Goal: Navigation & Orientation: Find specific page/section

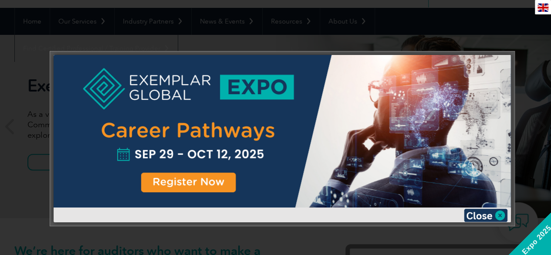
scroll to position [87, 0]
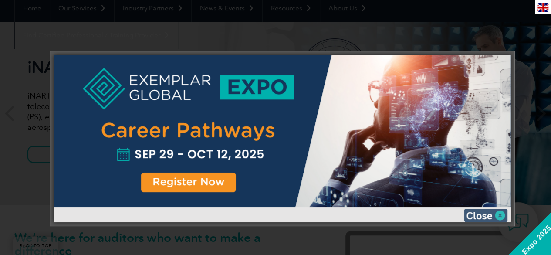
click at [500, 215] on img at bounding box center [486, 215] width 44 height 13
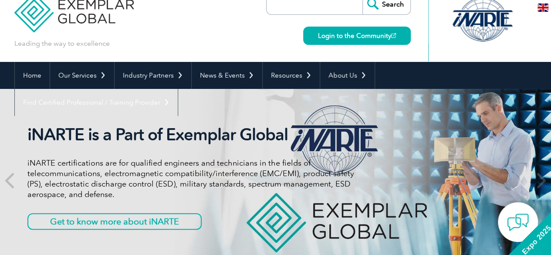
scroll to position [0, 0]
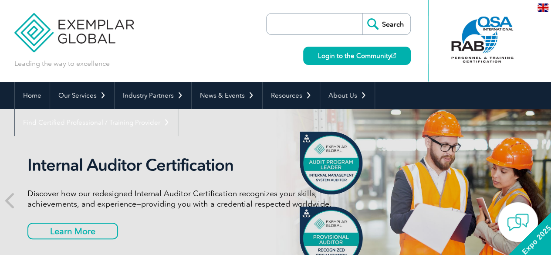
click at [485, 27] on div at bounding box center [482, 40] width 87 height 48
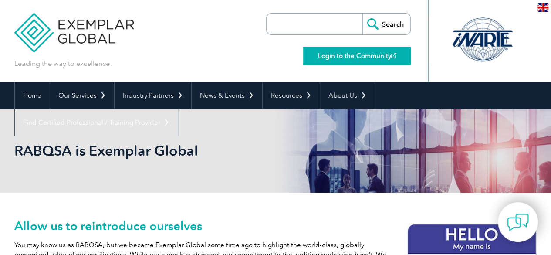
click at [392, 55] on img at bounding box center [393, 55] width 5 height 5
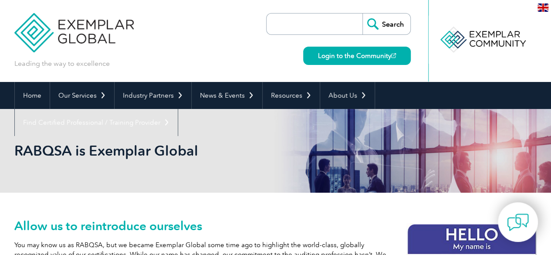
click at [479, 42] on div at bounding box center [482, 40] width 87 height 48
